Goal: Transaction & Acquisition: Purchase product/service

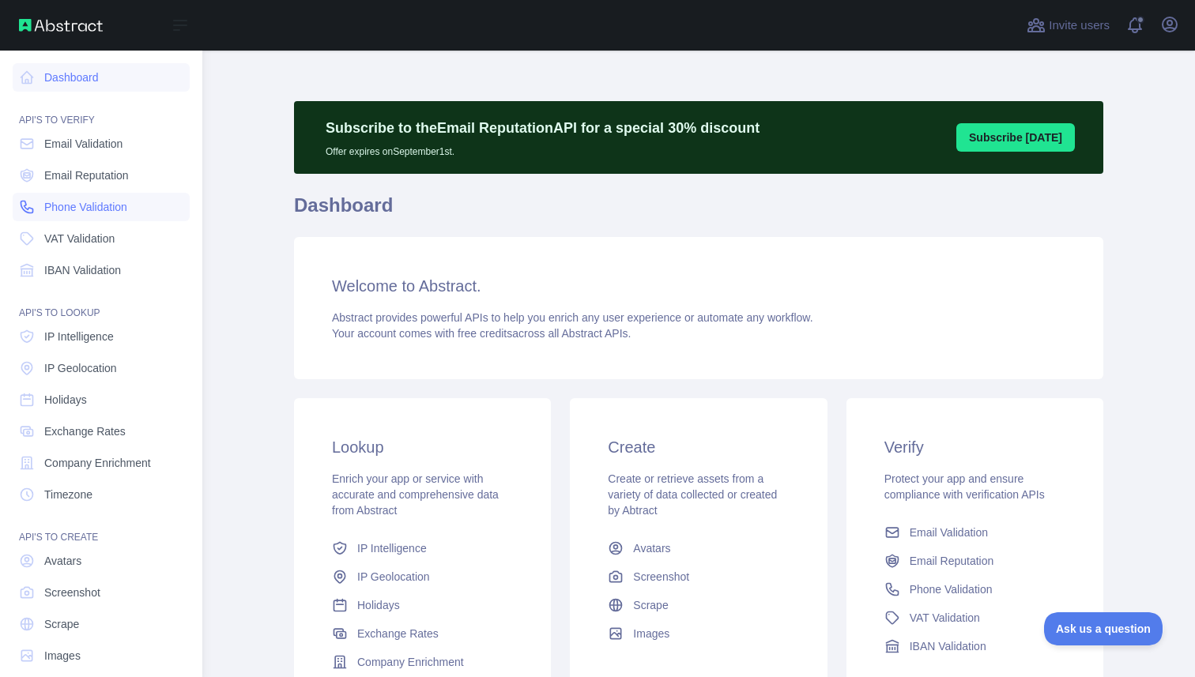
click at [97, 209] on span "Phone Validation" at bounding box center [85, 207] width 83 height 16
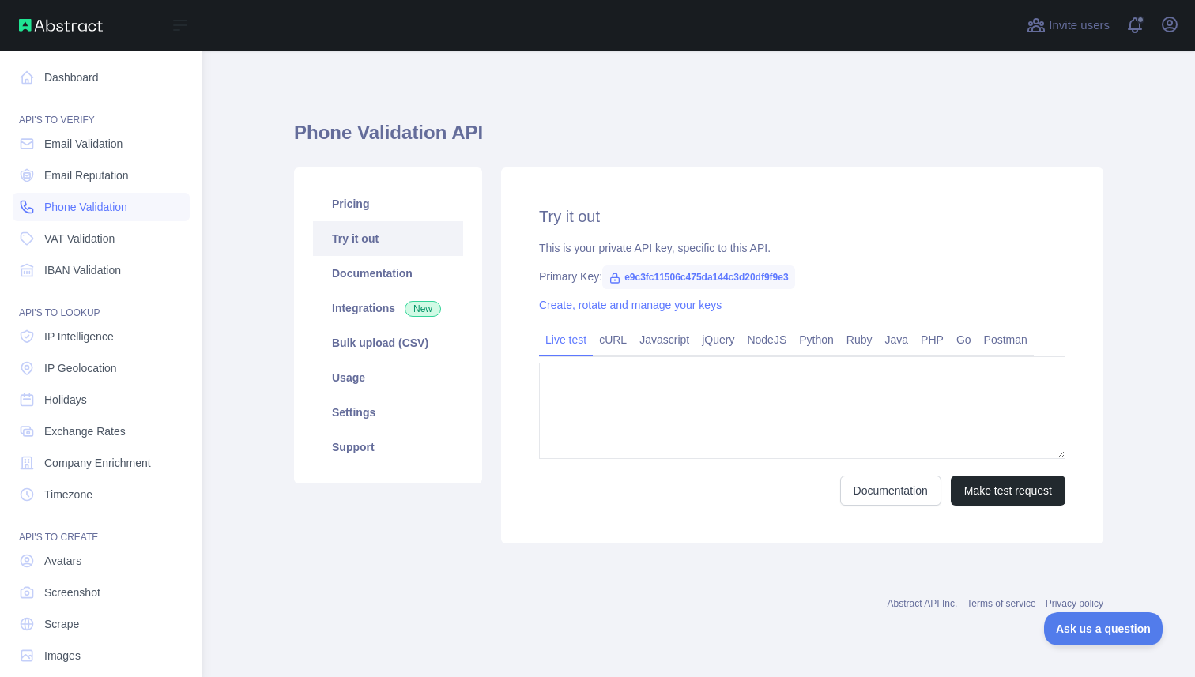
type textarea "**********"
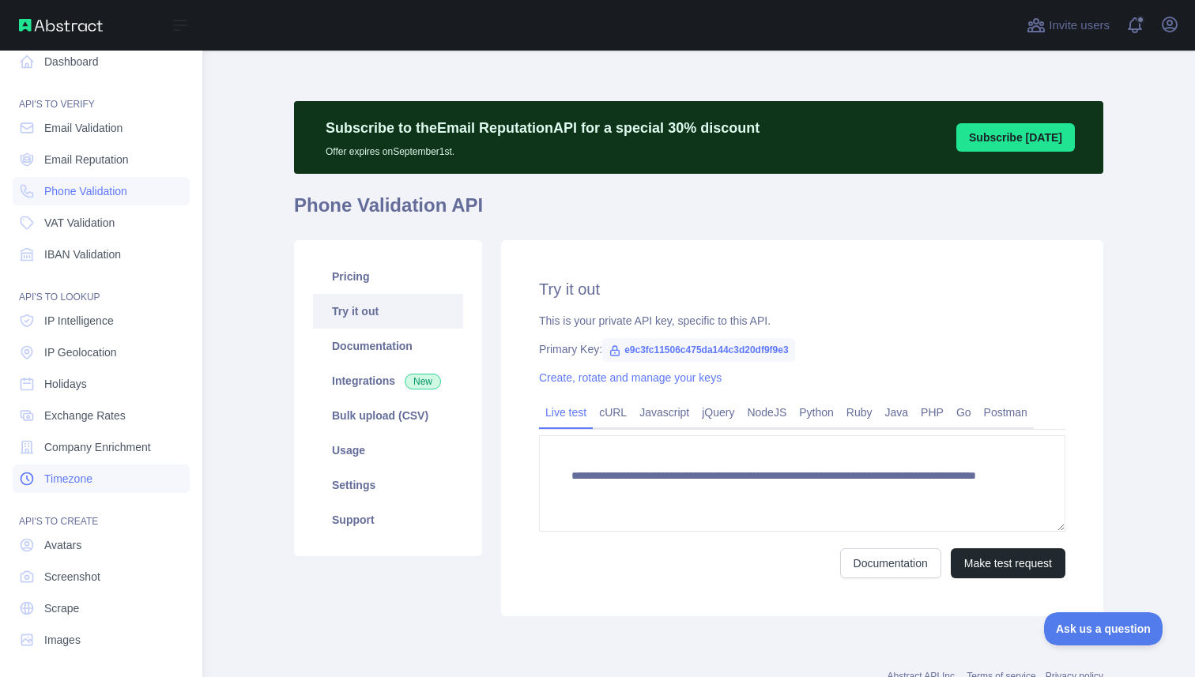
scroll to position [18, 0]
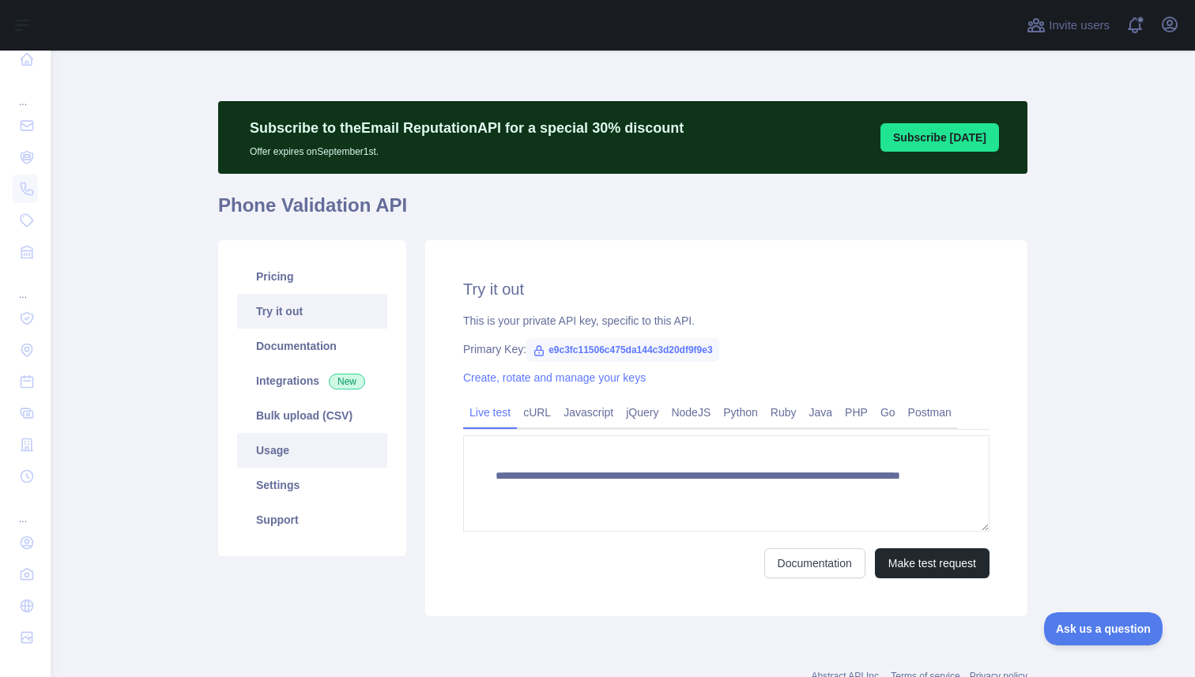
click at [266, 445] on link "Usage" at bounding box center [312, 450] width 150 height 35
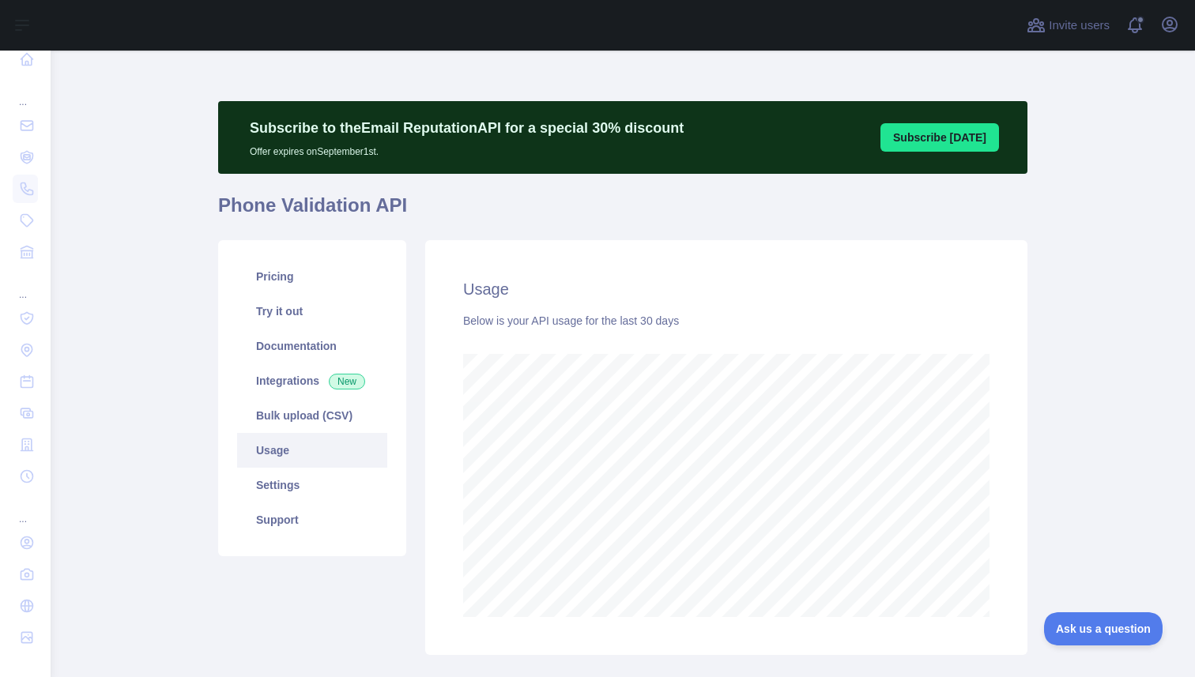
scroll to position [627, 1132]
click at [294, 354] on link "Documentation" at bounding box center [312, 346] width 150 height 35
click at [360, 488] on link "Settings" at bounding box center [312, 485] width 150 height 35
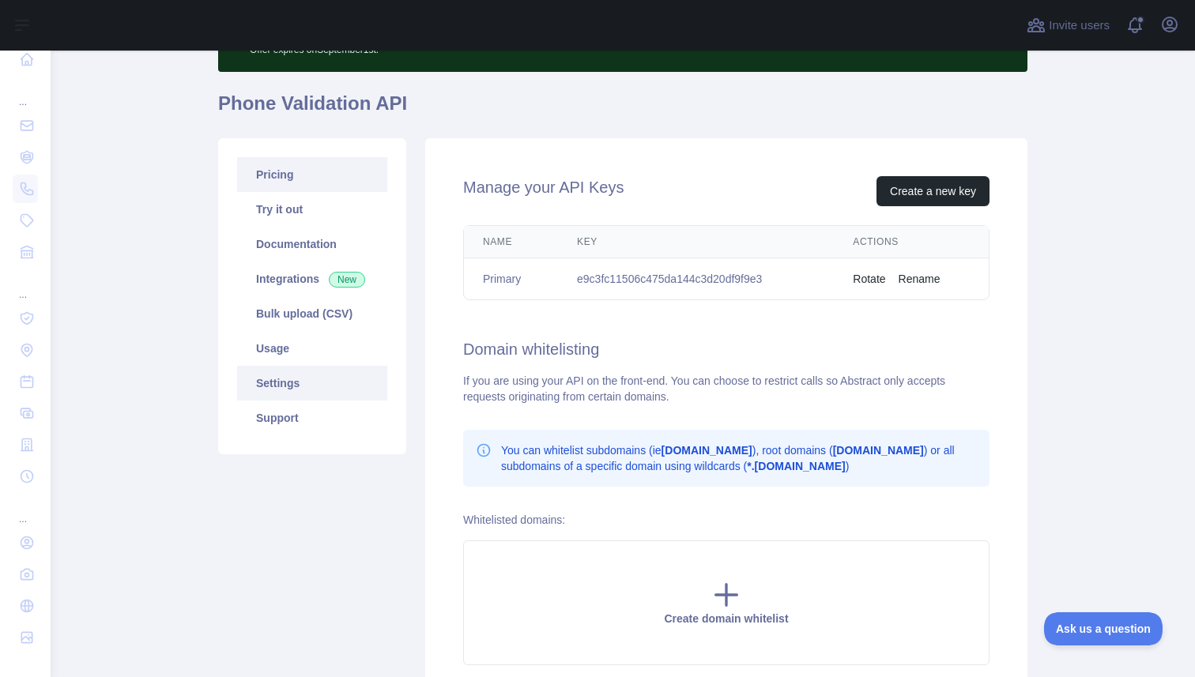
click at [318, 168] on link "Pricing" at bounding box center [312, 174] width 150 height 35
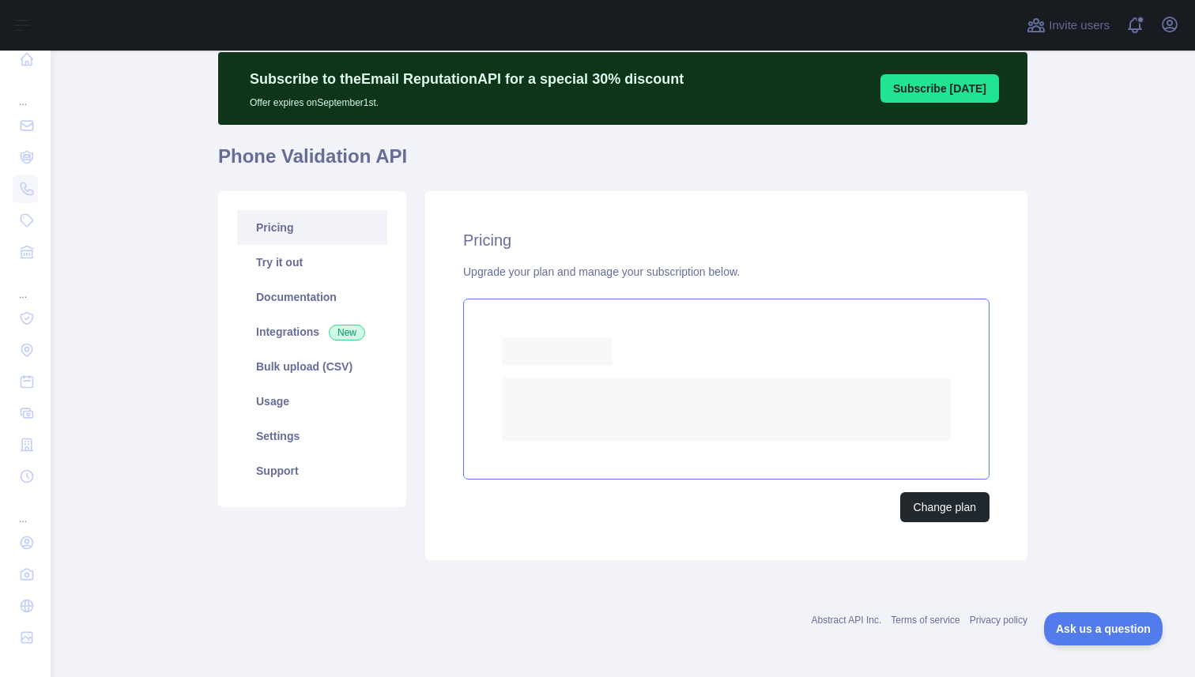
scroll to position [40, 0]
